Goal: Information Seeking & Learning: Learn about a topic

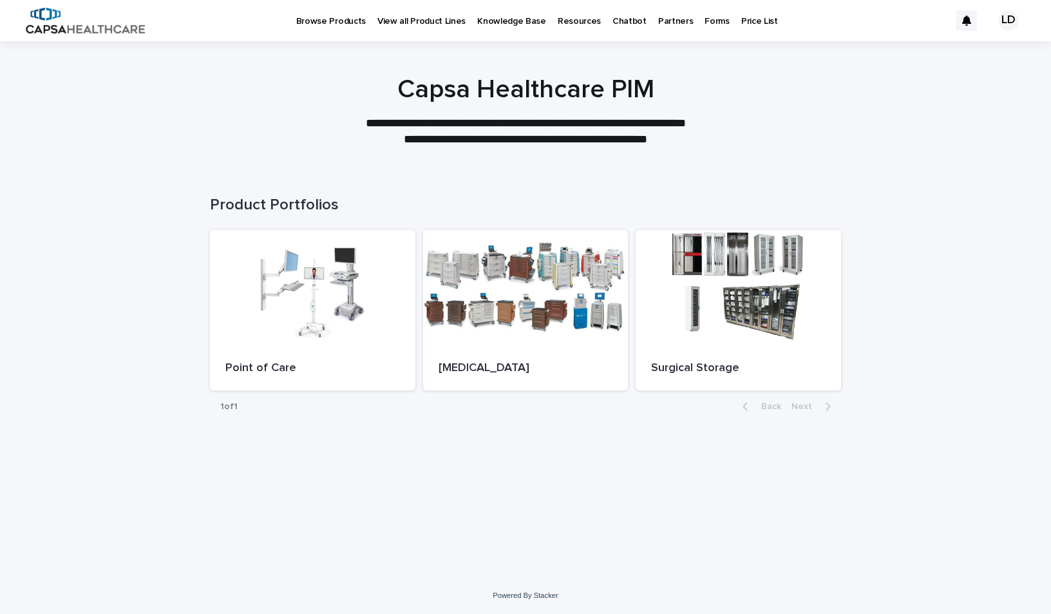
click at [658, 23] on p "Partners" at bounding box center [675, 13] width 35 height 27
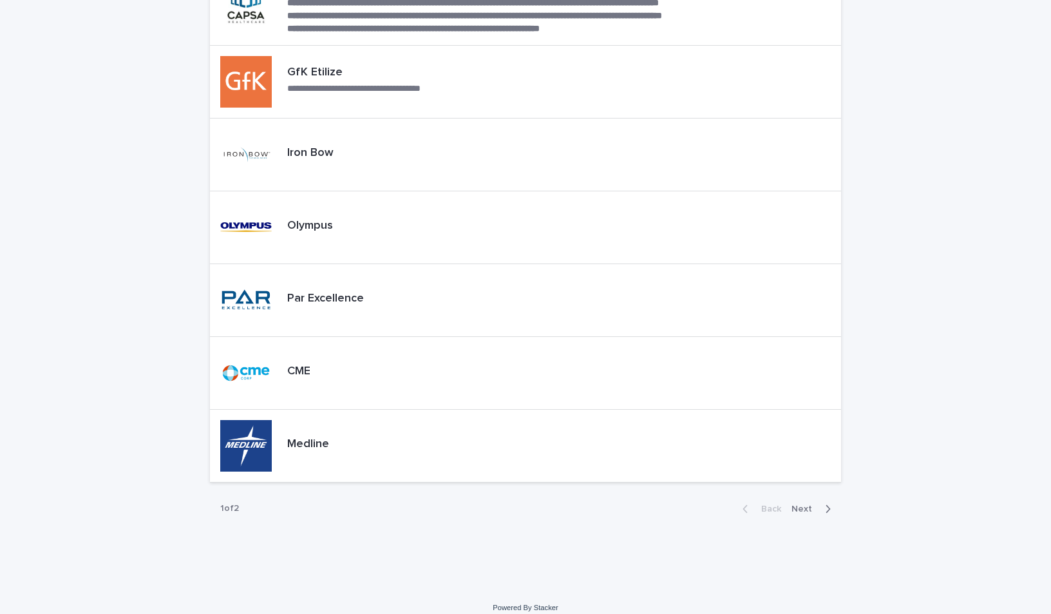
scroll to position [358, 0]
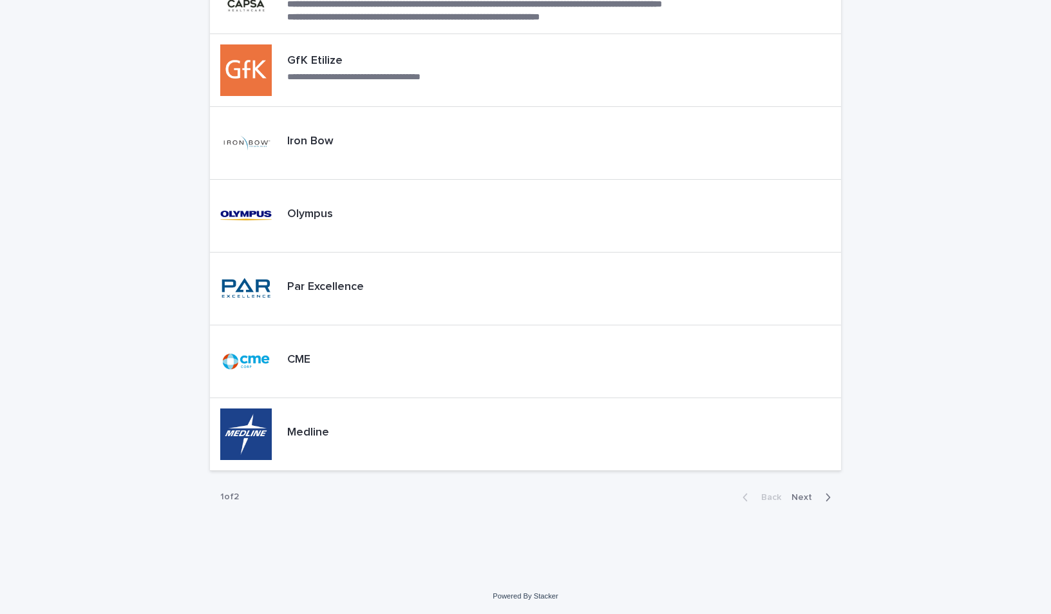
click at [812, 497] on span "Next" at bounding box center [806, 497] width 28 height 9
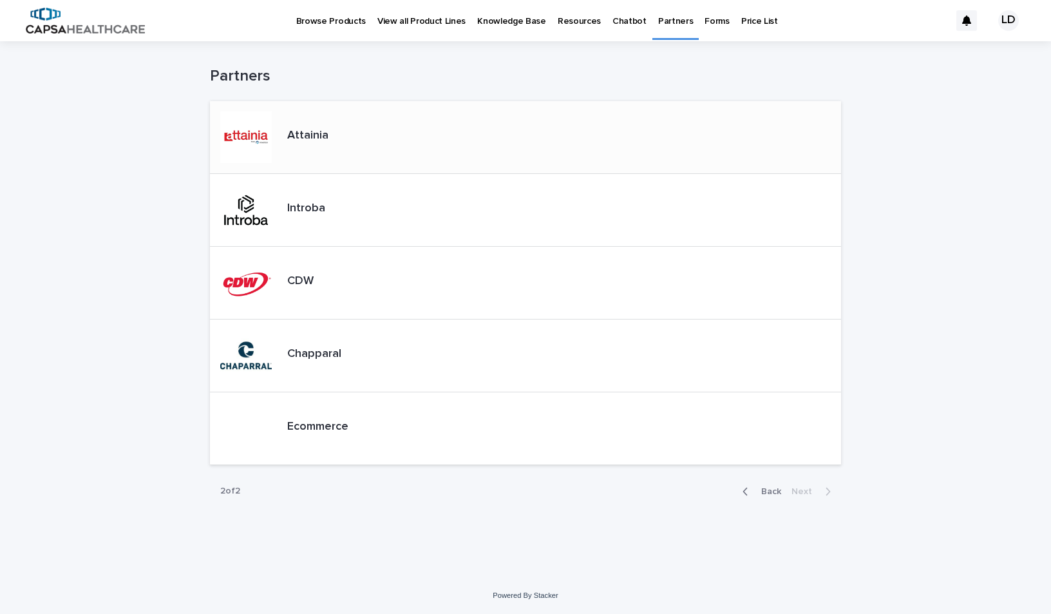
click at [310, 138] on p "Attainia" at bounding box center [307, 136] width 41 height 14
click at [747, 490] on icon "button" at bounding box center [746, 492] width 6 height 12
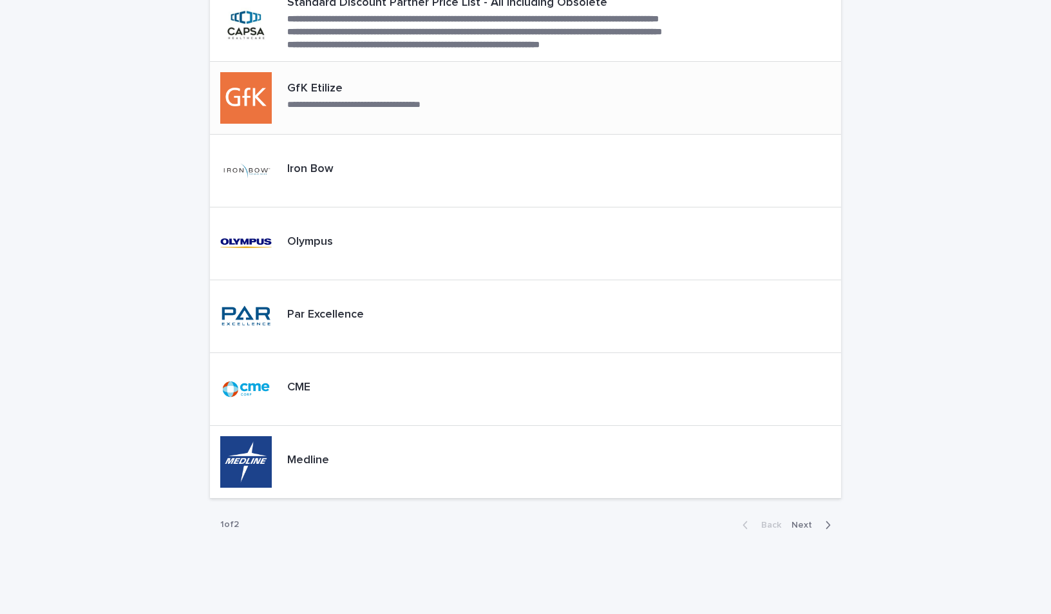
scroll to position [334, 0]
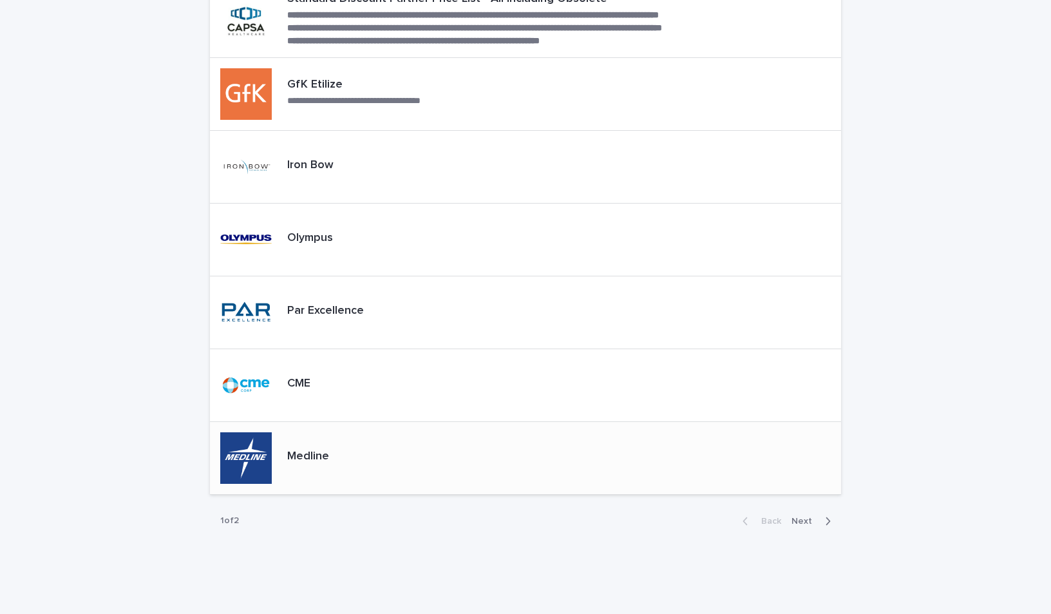
click at [313, 450] on p "Medline" at bounding box center [308, 457] width 42 height 14
